Goal: Information Seeking & Learning: Learn about a topic

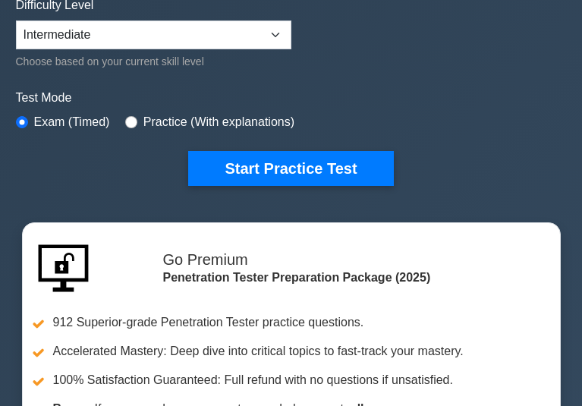
scroll to position [380, 0]
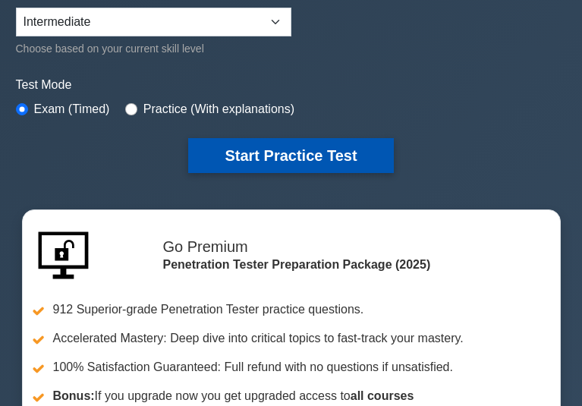
click at [266, 159] on button "Start Practice Test" at bounding box center [290, 155] width 205 height 35
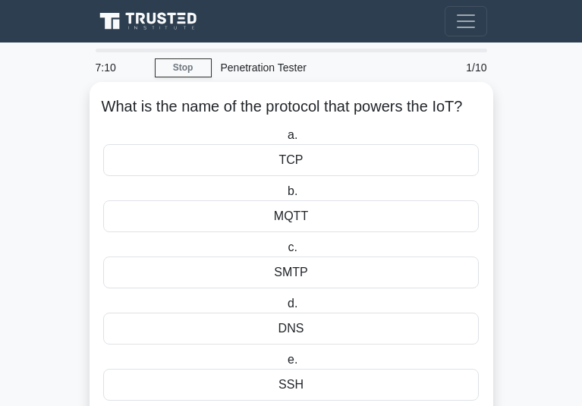
click at [266, 222] on div "MQTT" at bounding box center [291, 216] width 377 height 32
click at [285, 197] on input "b. MQTT" at bounding box center [285, 192] width 0 height 10
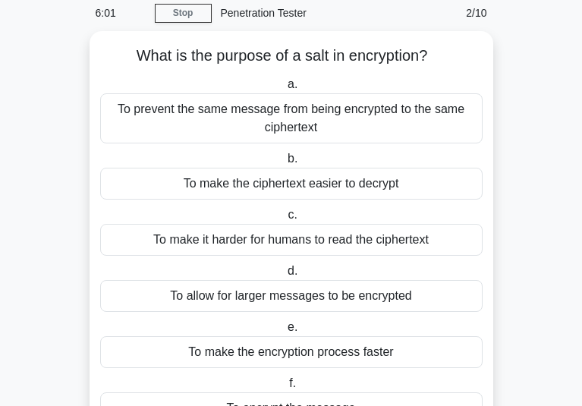
scroll to position [28, 0]
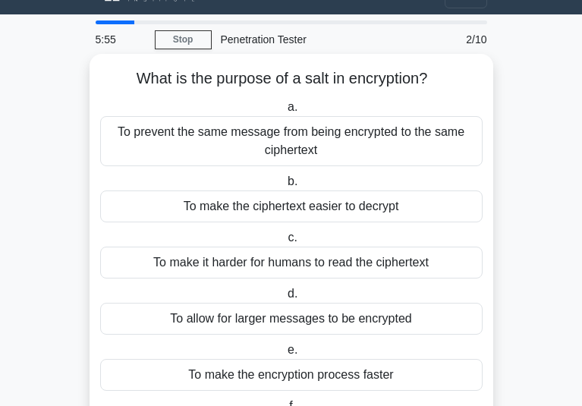
click at [351, 137] on div "To prevent the same message from being encrypted to the same ciphertext" at bounding box center [291, 141] width 383 height 50
click at [285, 112] on input "a. To prevent the same message from being encrypted to the same ciphertext" at bounding box center [285, 107] width 0 height 10
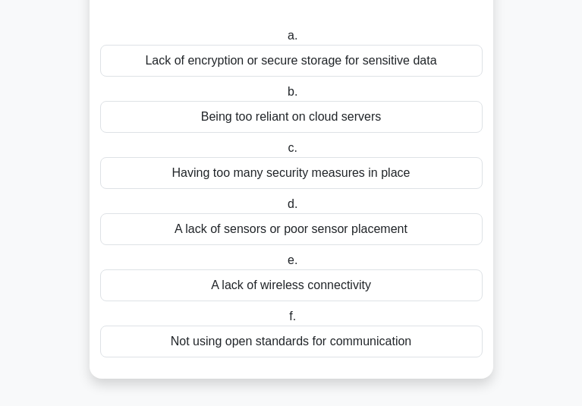
scroll to position [76, 0]
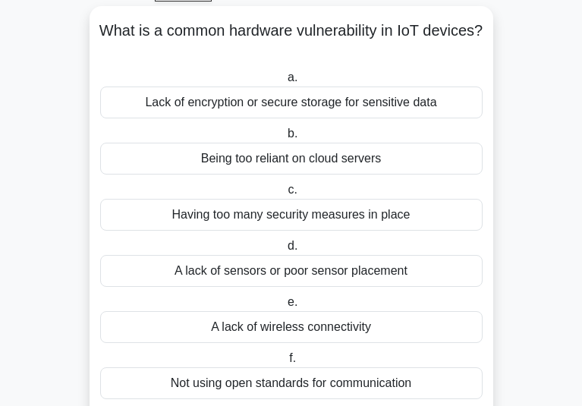
click at [263, 96] on div "Lack of encryption or secure storage for sensitive data" at bounding box center [291, 103] width 383 height 32
click at [285, 83] on input "a. Lack of encryption or secure storage for sensitive data" at bounding box center [285, 78] width 0 height 10
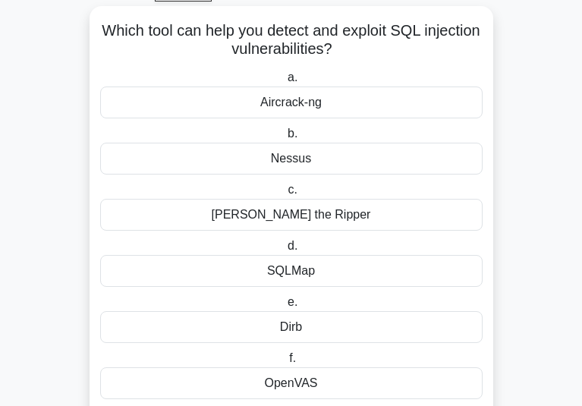
click at [214, 275] on div "SQLMap" at bounding box center [291, 271] width 383 height 32
click at [285, 251] on input "d. SQLMap" at bounding box center [285, 246] width 0 height 10
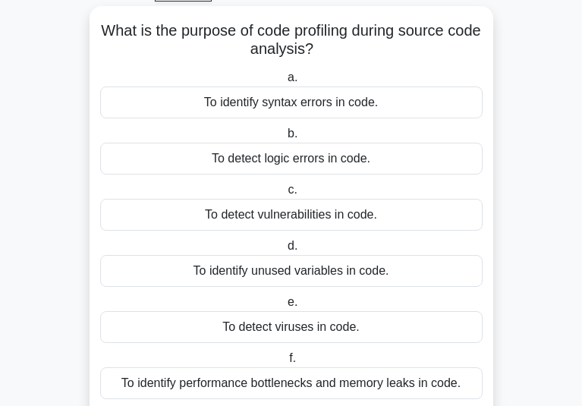
scroll to position [152, 0]
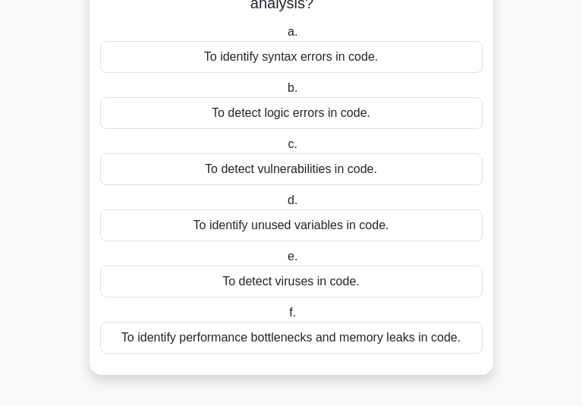
click at [251, 322] on div "To identify performance bottlenecks and memory leaks in code." at bounding box center [291, 338] width 383 height 32
click at [286, 308] on input "f. To identify performance bottlenecks and memory leaks in code." at bounding box center [286, 313] width 0 height 10
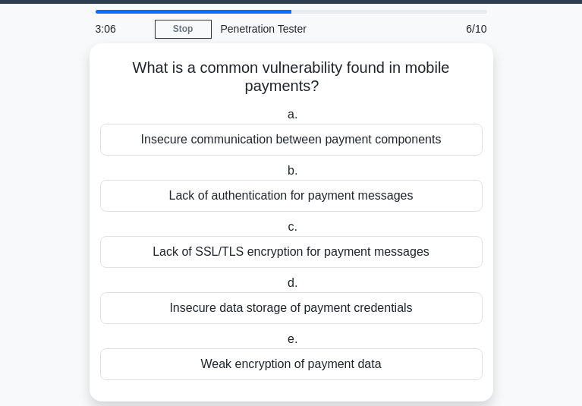
scroll to position [76, 0]
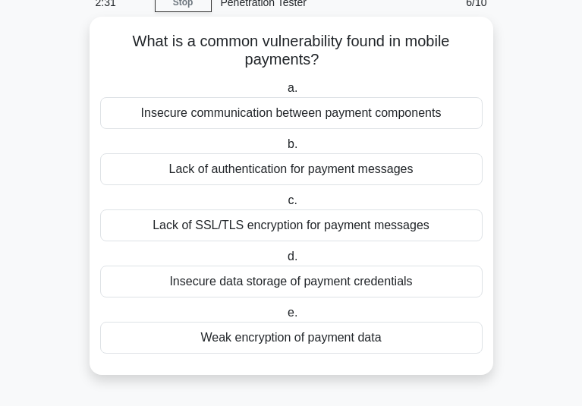
click at [238, 269] on div "Insecure data storage of payment credentials" at bounding box center [291, 282] width 383 height 32
click at [285, 262] on input "d. Insecure data storage of payment credentials" at bounding box center [285, 257] width 0 height 10
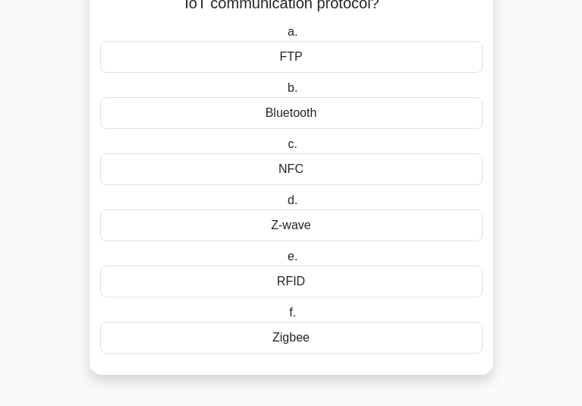
scroll to position [152, 0]
click at [347, 97] on div "Bluetooth" at bounding box center [291, 113] width 383 height 32
click at [285, 83] on input "b. Bluetooth" at bounding box center [285, 88] width 0 height 10
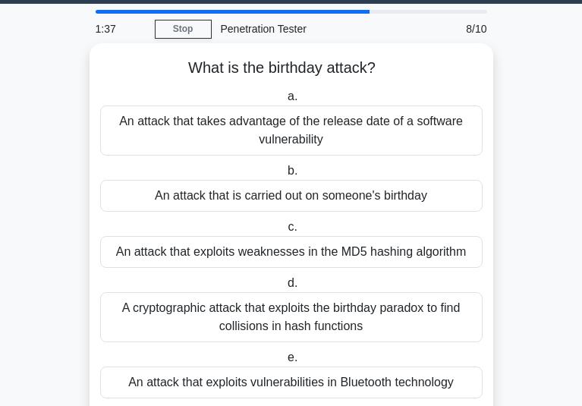
scroll to position [76, 0]
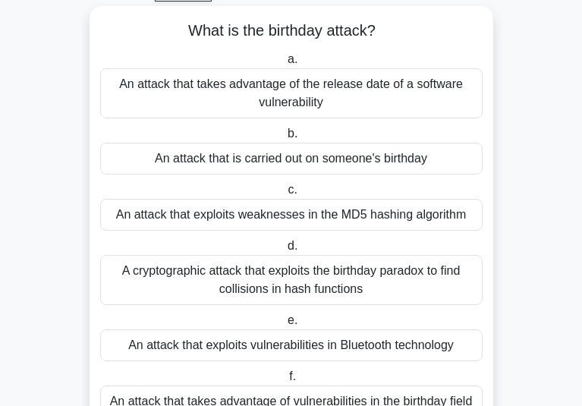
click at [210, 267] on div "A cryptographic attack that exploits the birthday paradox to find collisions in…" at bounding box center [291, 280] width 383 height 50
click at [307, 283] on div "A cryptographic attack that exploits the birthday paradox to find collisions in…" at bounding box center [291, 280] width 383 height 50
click at [285, 251] on input "d. A cryptographic attack that exploits the birthday paradox to find collisions…" at bounding box center [285, 246] width 0 height 10
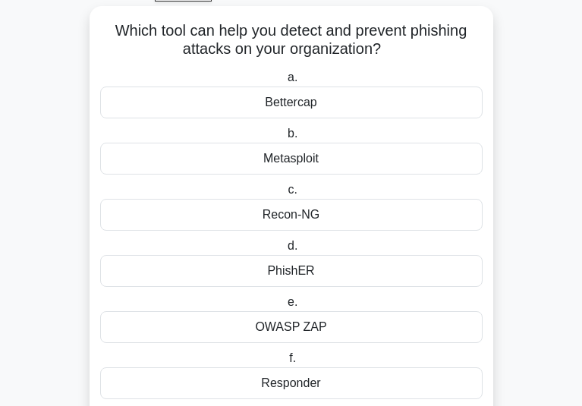
click at [286, 274] on div "PhishER" at bounding box center [291, 271] width 383 height 32
click at [285, 251] on input "d. PhishER" at bounding box center [285, 246] width 0 height 10
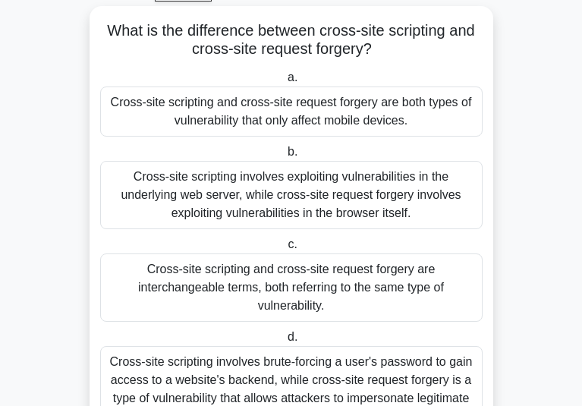
click at [267, 202] on div "Cross-site scripting involves exploiting vulnerabilities in the underlying web …" at bounding box center [291, 195] width 383 height 68
click at [285, 157] on input "b. Cross-site scripting involves exploiting vulnerabilities in the underlying w…" at bounding box center [285, 152] width 0 height 10
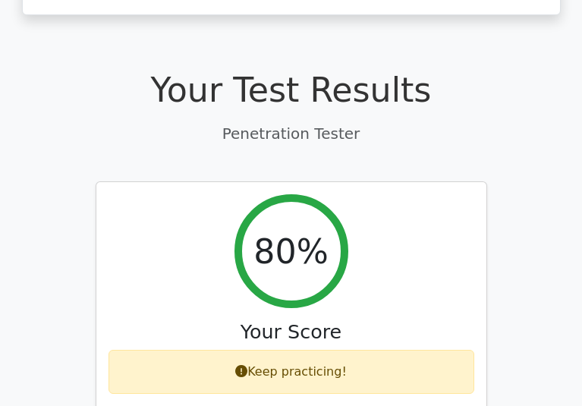
scroll to position [380, 0]
